Goal: Transaction & Acquisition: Purchase product/service

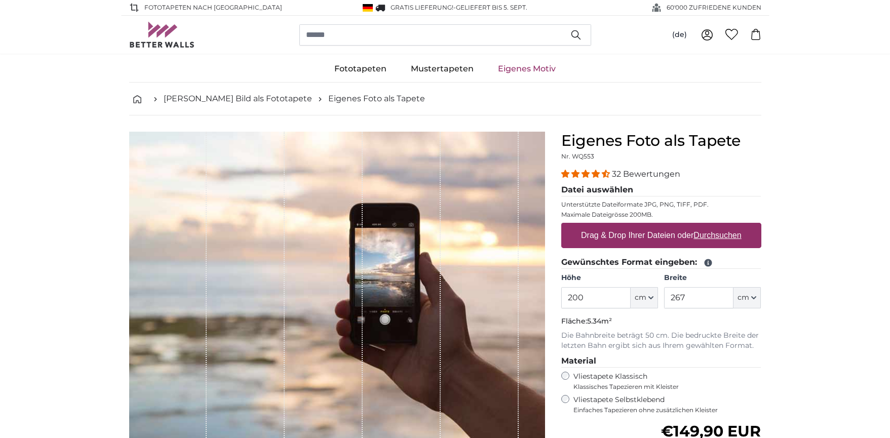
drag, startPoint x: 596, startPoint y: 295, endPoint x: 569, endPoint y: 297, distance: 26.4
click at [569, 297] on input "200" at bounding box center [595, 297] width 69 height 21
click at [590, 302] on input "200" at bounding box center [595, 297] width 69 height 21
drag, startPoint x: 588, startPoint y: 300, endPoint x: 567, endPoint y: 300, distance: 20.8
click at [567, 300] on input "200" at bounding box center [595, 297] width 69 height 21
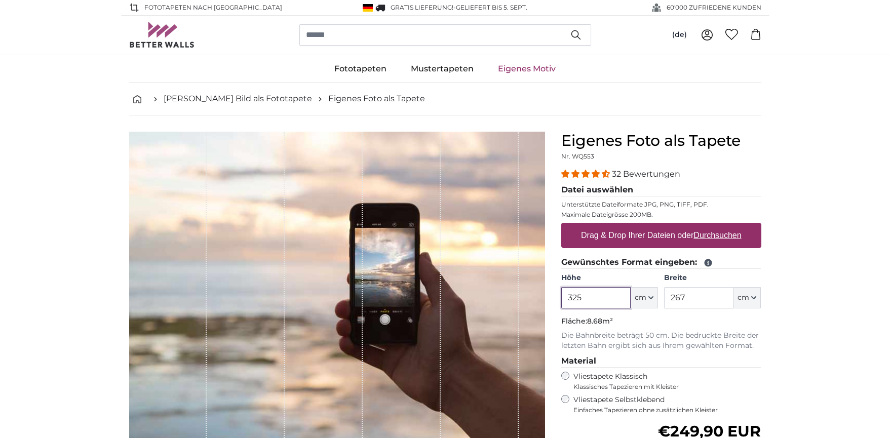
click at [584, 298] on input "325" at bounding box center [595, 297] width 69 height 21
type input "330"
click at [699, 300] on input "267" at bounding box center [698, 297] width 69 height 21
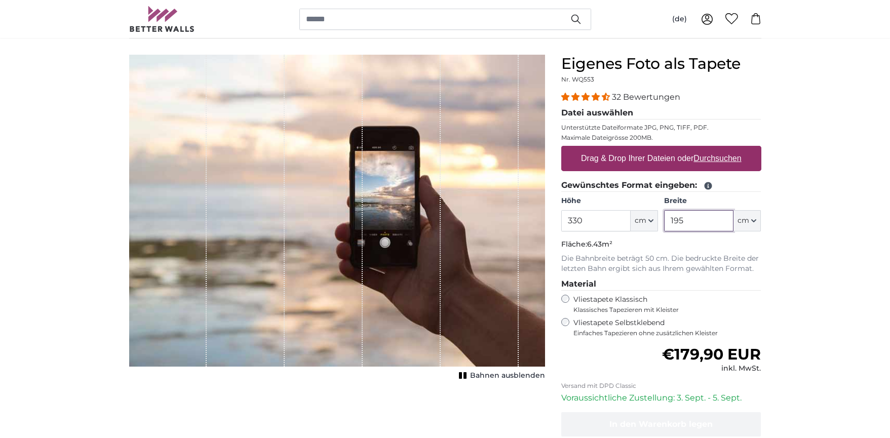
scroll to position [101, 0]
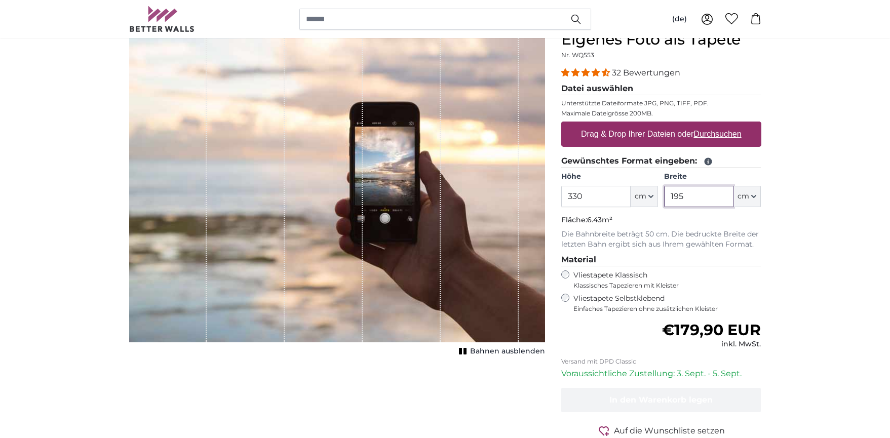
type input "195"
click at [376, 166] on div "1 of 1" at bounding box center [402, 186] width 78 height 312
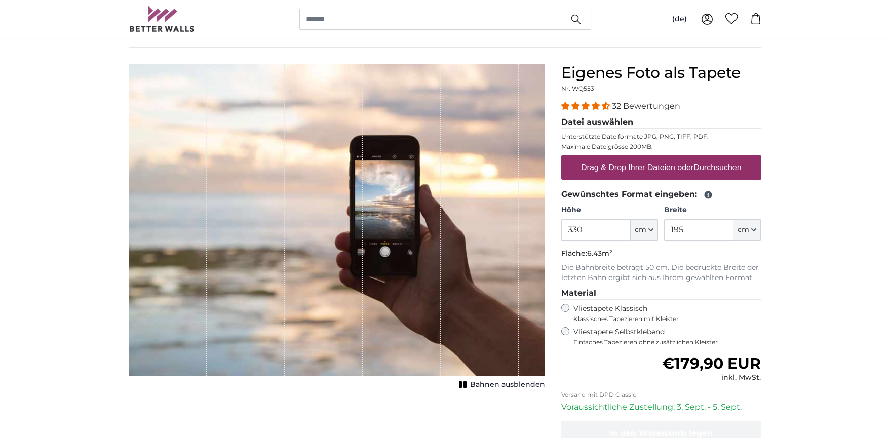
scroll to position [51, 0]
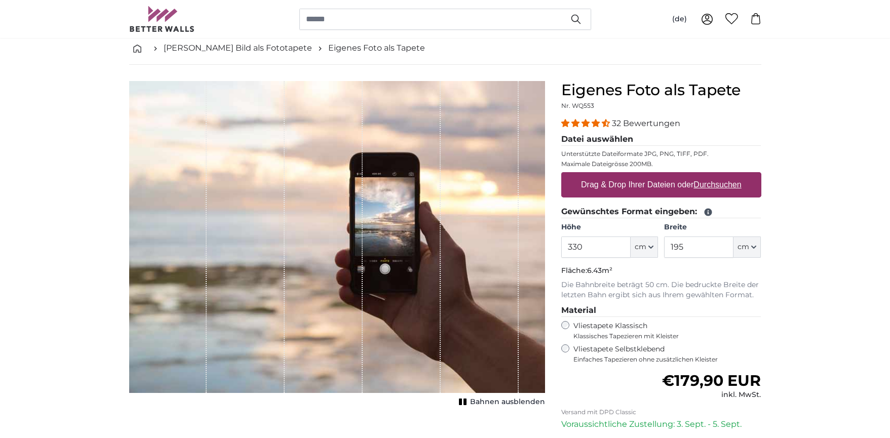
click at [495, 399] on span "Bahnen ausblenden" at bounding box center [507, 402] width 75 height 10
click at [495, 399] on span "Bahnen einblenden" at bounding box center [508, 402] width 74 height 10
click at [491, 396] on button "Bahnen ausblenden" at bounding box center [500, 402] width 89 height 14
click at [491, 402] on span "Bahnen ausblenden" at bounding box center [507, 402] width 75 height 10
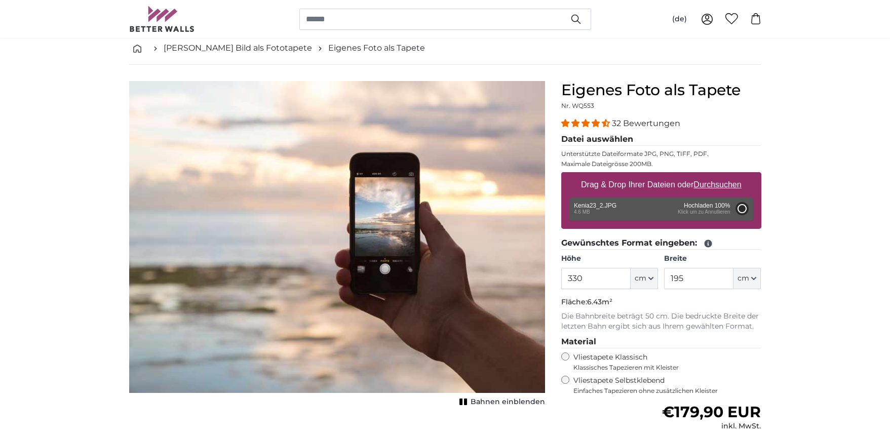
type input "200"
type input "266"
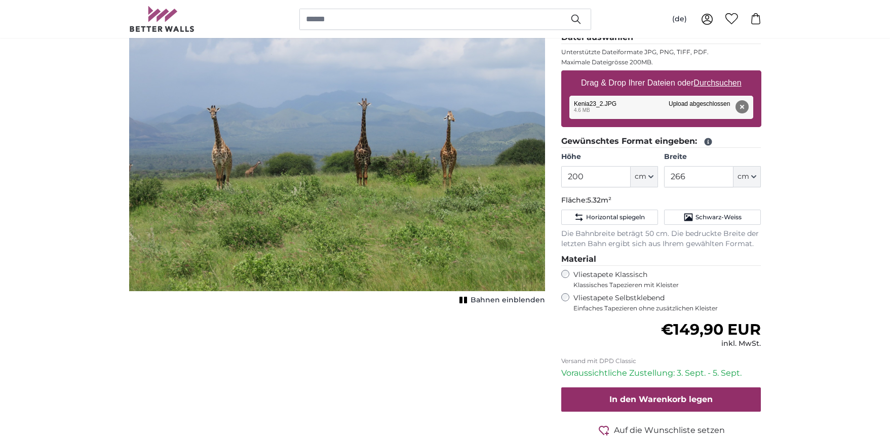
scroll to position [152, 0]
